Goal: Find specific page/section: Find specific page/section

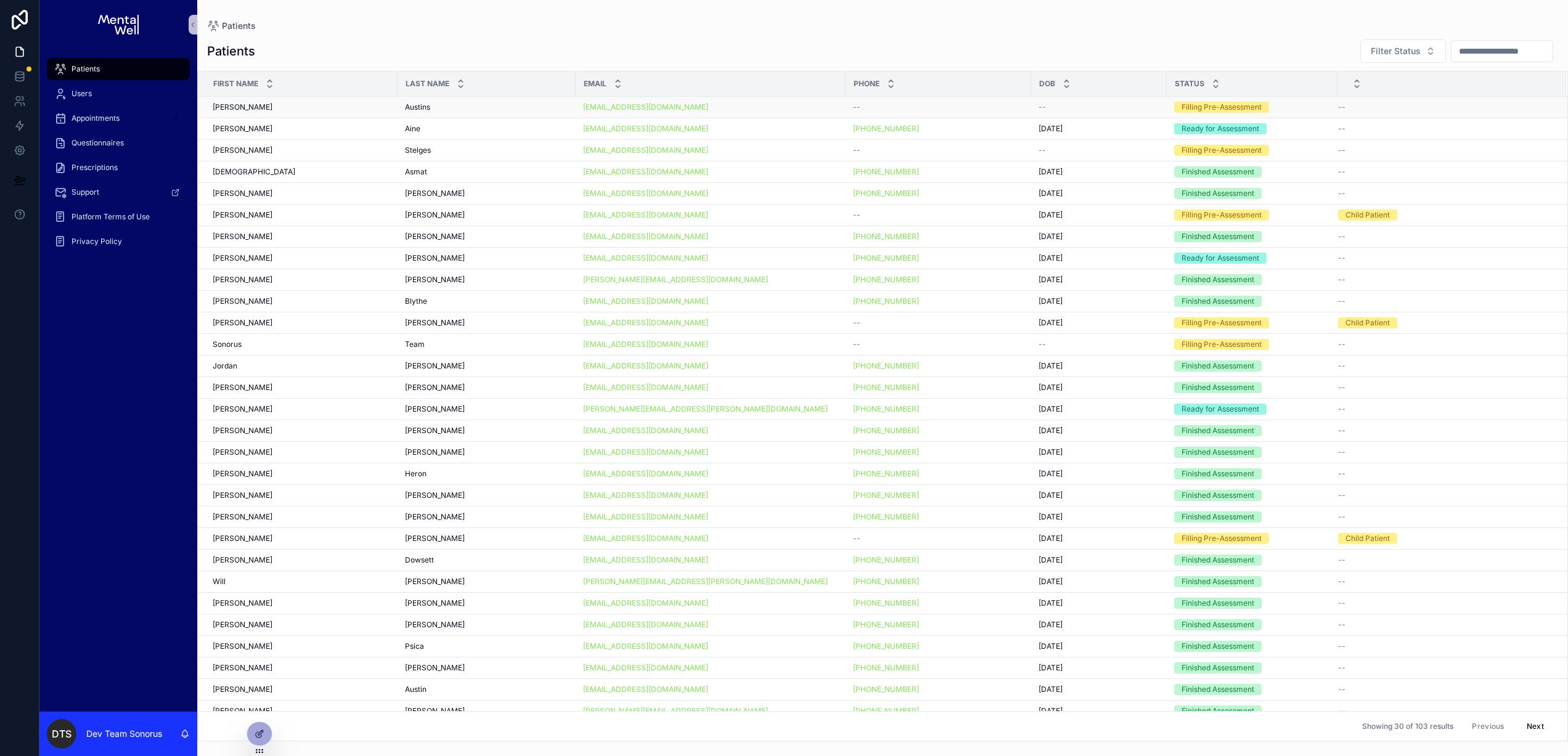
click at [503, 108] on div "Austins Austins" at bounding box center [487, 107] width 163 height 10
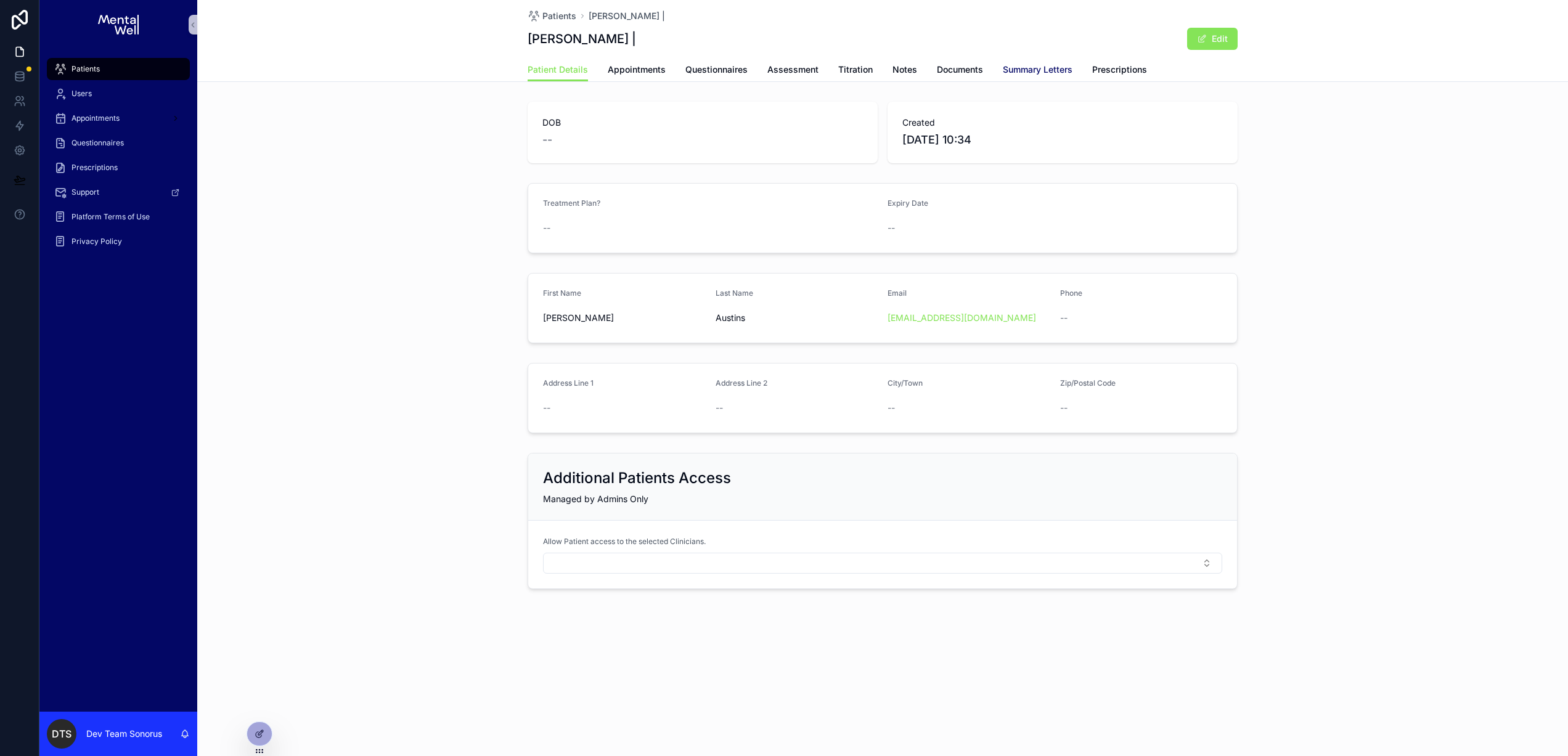
click at [1046, 76] on span "Summary Letters" at bounding box center [1038, 70] width 70 height 12
